Goal: Submit feedback/report problem: Submit feedback/report problem

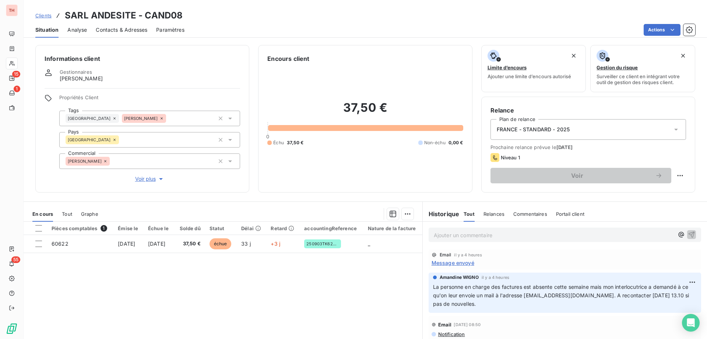
drag, startPoint x: 38, startPoint y: 13, endPoint x: 139, endPoint y: 21, distance: 101.6
click at [38, 13] on span "Clients" at bounding box center [43, 16] width 16 height 6
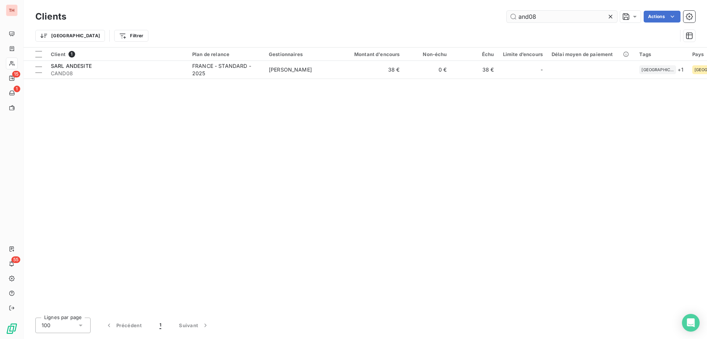
drag, startPoint x: 513, startPoint y: 18, endPoint x: 506, endPoint y: 18, distance: 7.0
click at [507, 18] on input "and08" at bounding box center [562, 17] width 111 height 12
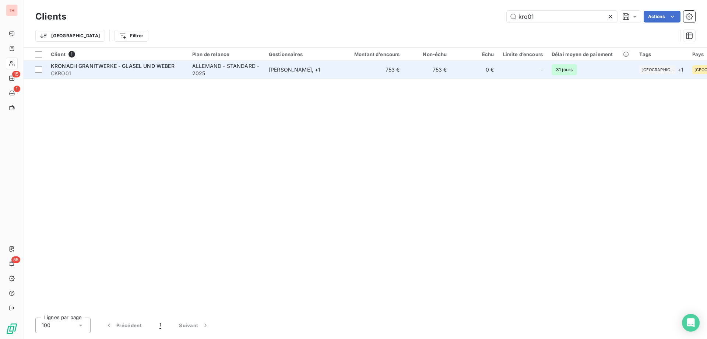
type input "kro01"
click at [275, 74] on td "[PERSON_NAME] , + 1" at bounding box center [303, 70] width 77 height 18
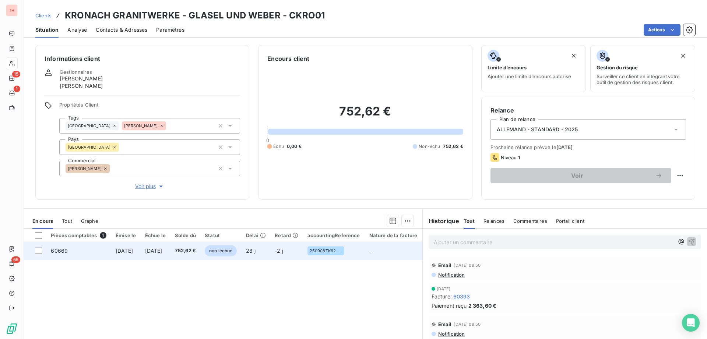
click at [162, 251] on span "[DATE]" at bounding box center [153, 250] width 17 height 6
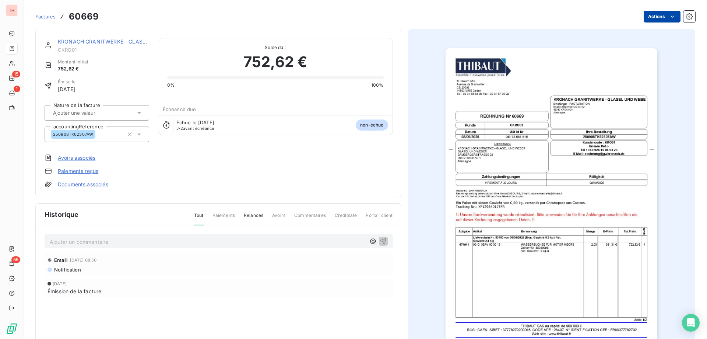
click at [653, 19] on html "TH 15 1 55 Factures 60669 Actions KRONACH GRANITWERKE - GLASEL UND WEBER CKRO01…" at bounding box center [353, 169] width 707 height 339
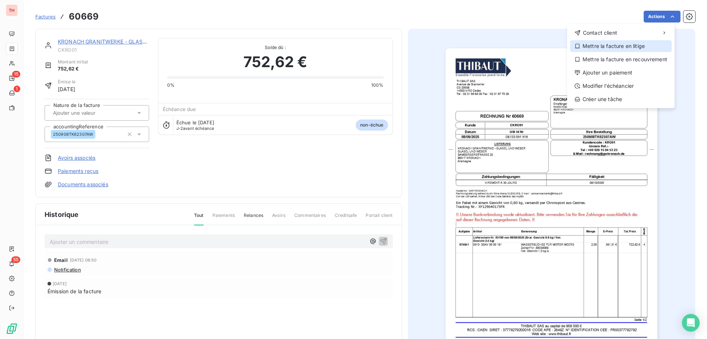
click at [610, 45] on div "Mettre la facture en litige" at bounding box center [621, 46] width 102 height 12
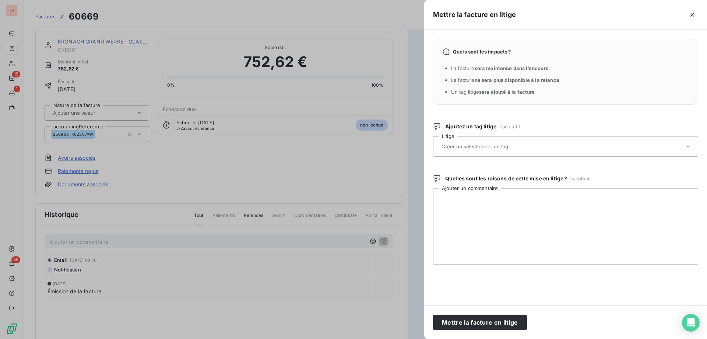
click at [497, 149] on input "text" at bounding box center [494, 146] width 107 height 7
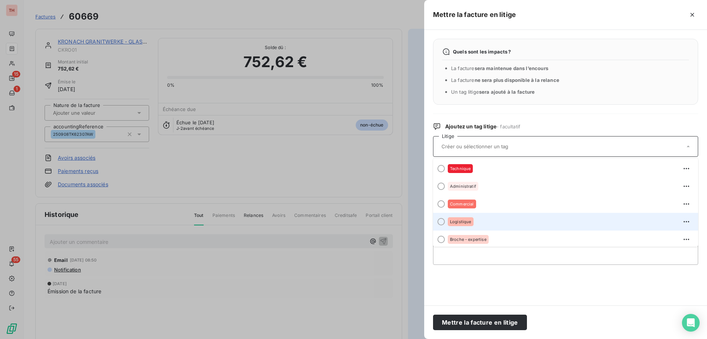
click at [463, 222] on span "Logistique" at bounding box center [460, 221] width 21 height 4
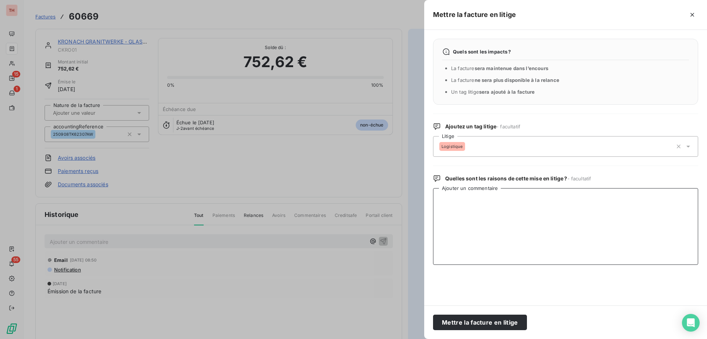
click at [492, 204] on textarea "Ajouter un commentaire" at bounding box center [565, 226] width 265 height 77
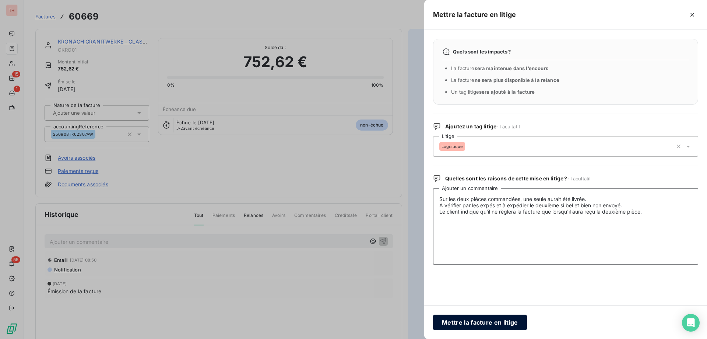
type textarea "Sur les deux pièces commandées, une seule aurait été livrée. A vérifier par les…"
click at [494, 323] on button "Mettre la facture en litige" at bounding box center [480, 321] width 94 height 15
